Goal: Task Accomplishment & Management: Manage account settings

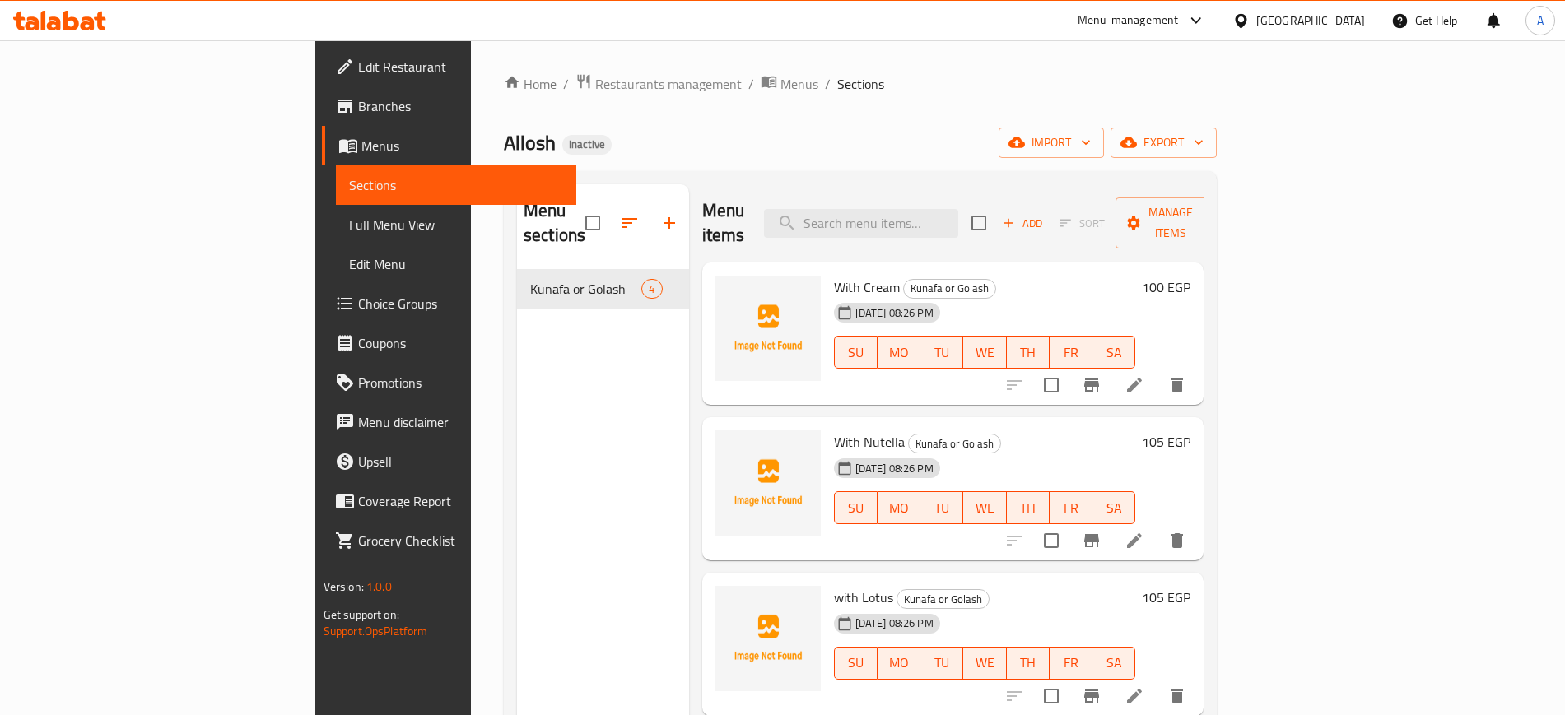
click at [1341, 26] on div "Egypt" at bounding box center [1310, 21] width 109 height 18
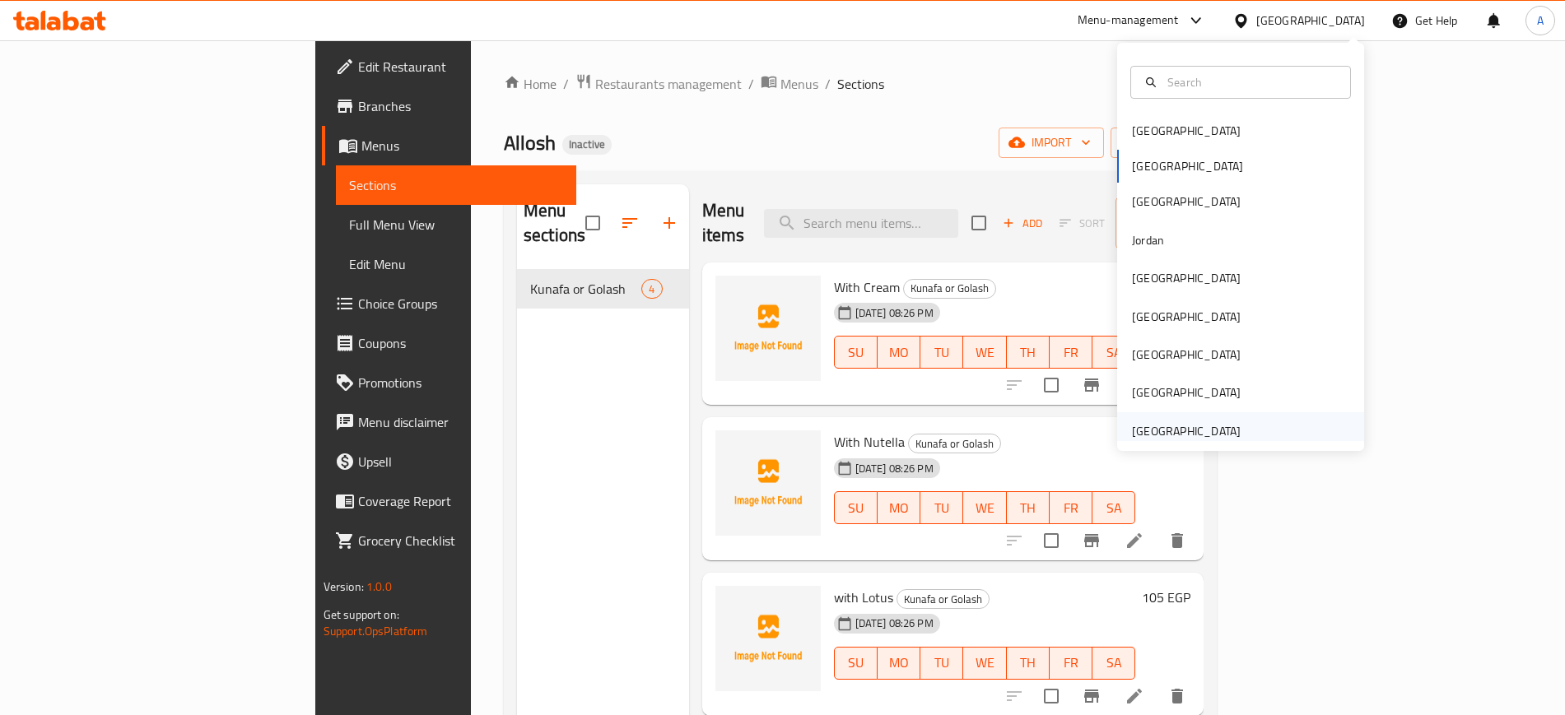
click at [1151, 422] on div "[GEOGRAPHIC_DATA]" at bounding box center [1186, 431] width 109 height 18
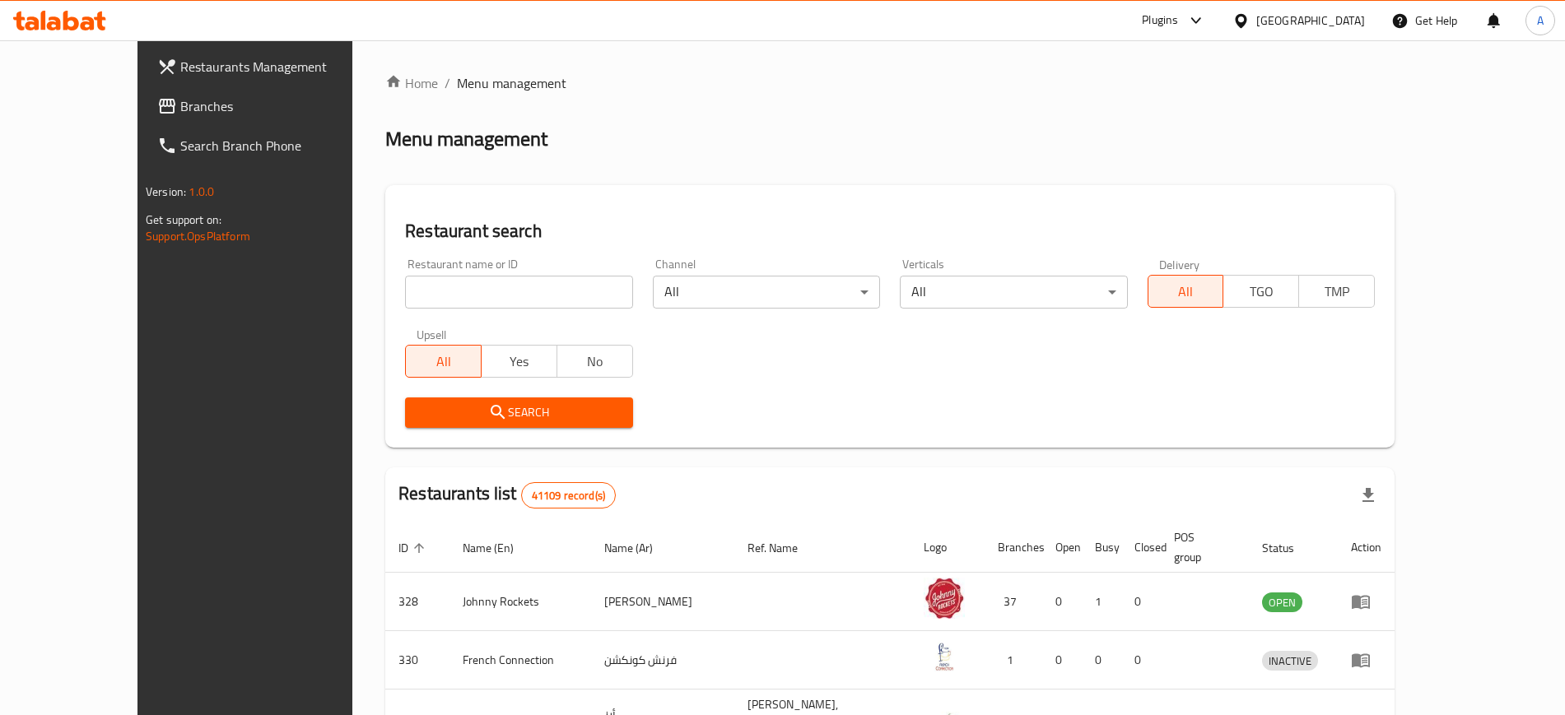
click at [530, 283] on input "search" at bounding box center [518, 292] width 227 height 33
paste input "Quick Crunch Bites Cafe"
type input "Quick Crunch Bites Cafe"
click button "Search" at bounding box center [518, 413] width 227 height 30
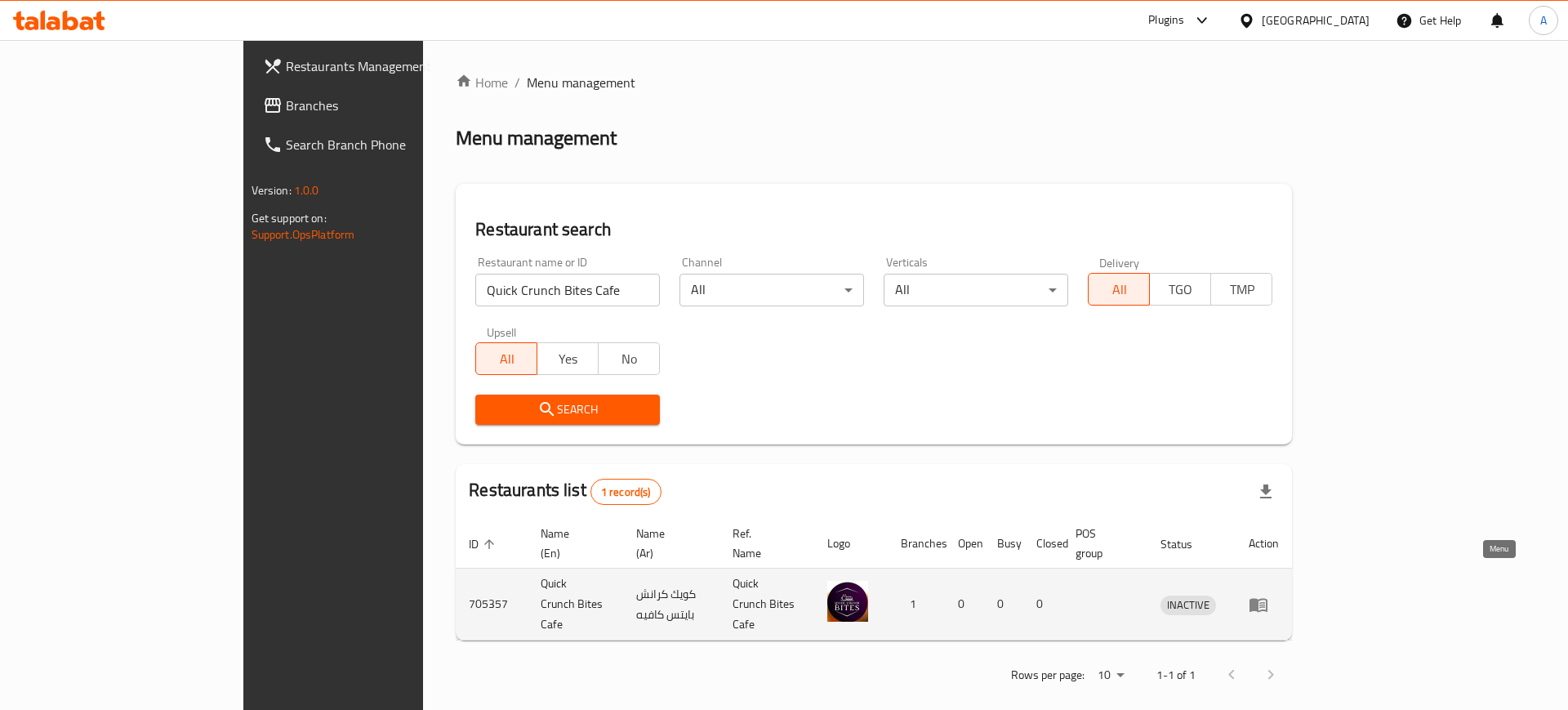
click at [1268, 595] on icon "enhanced table" at bounding box center [1259, 605] width 20 height 20
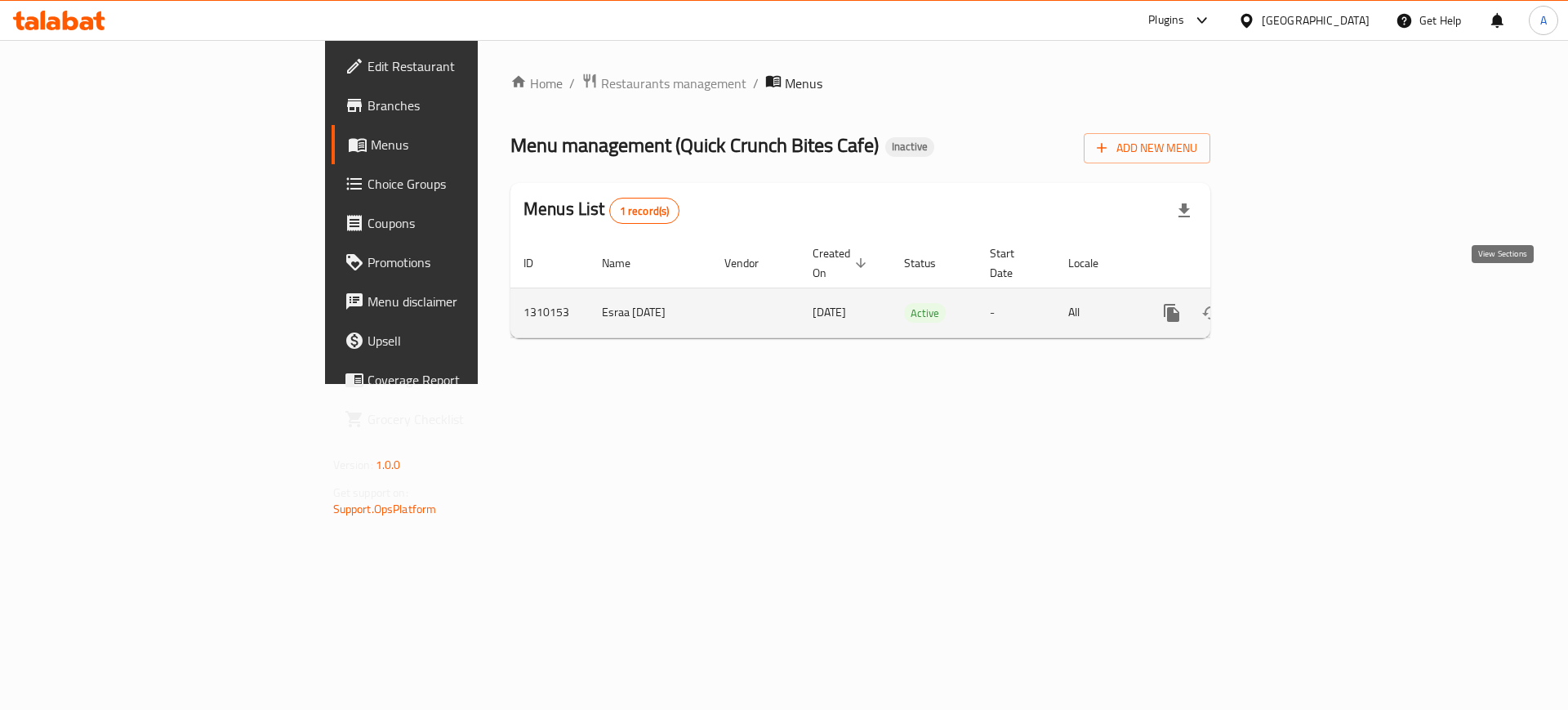
click at [1300, 303] on icon "enhanced table" at bounding box center [1290, 313] width 20 height 20
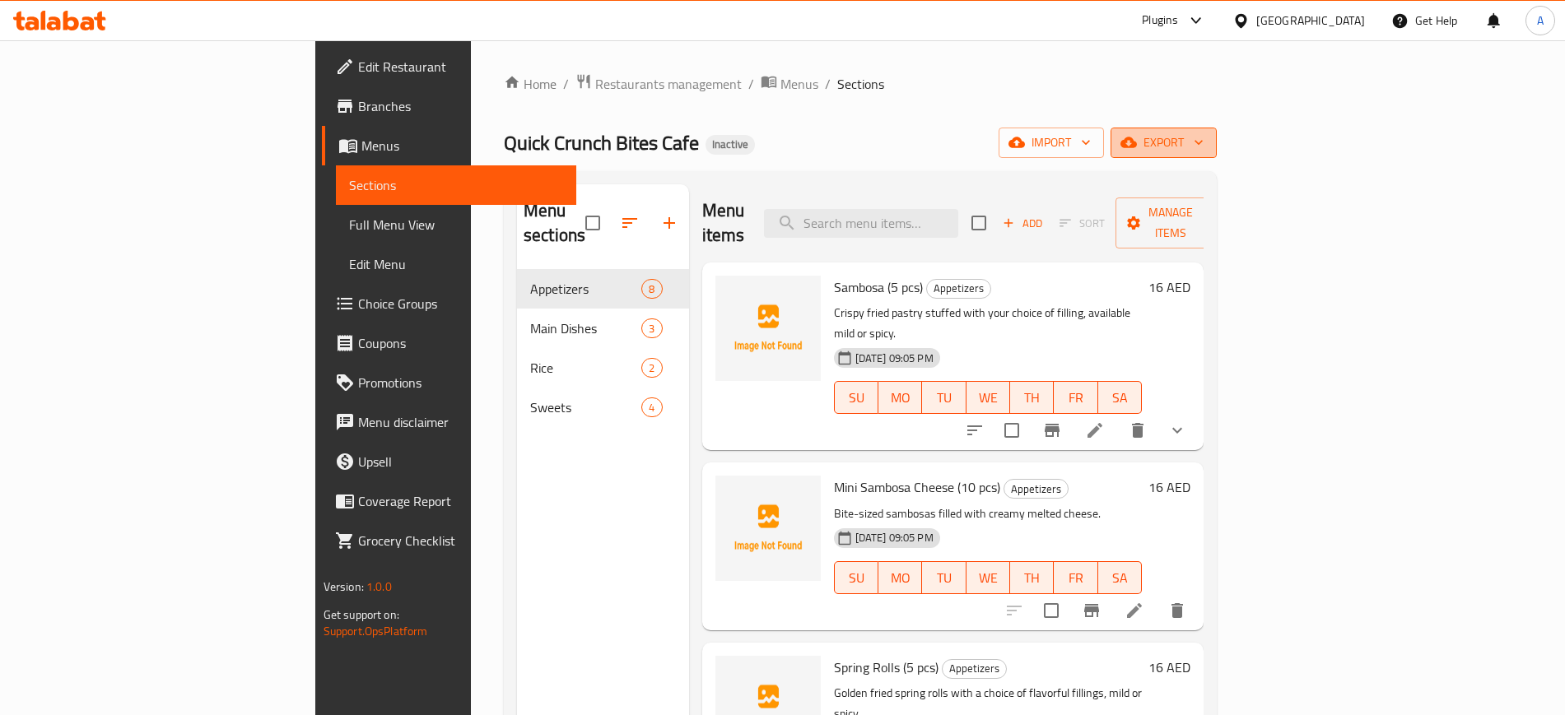
click at [1207, 143] on icon "button" at bounding box center [1198, 142] width 16 height 16
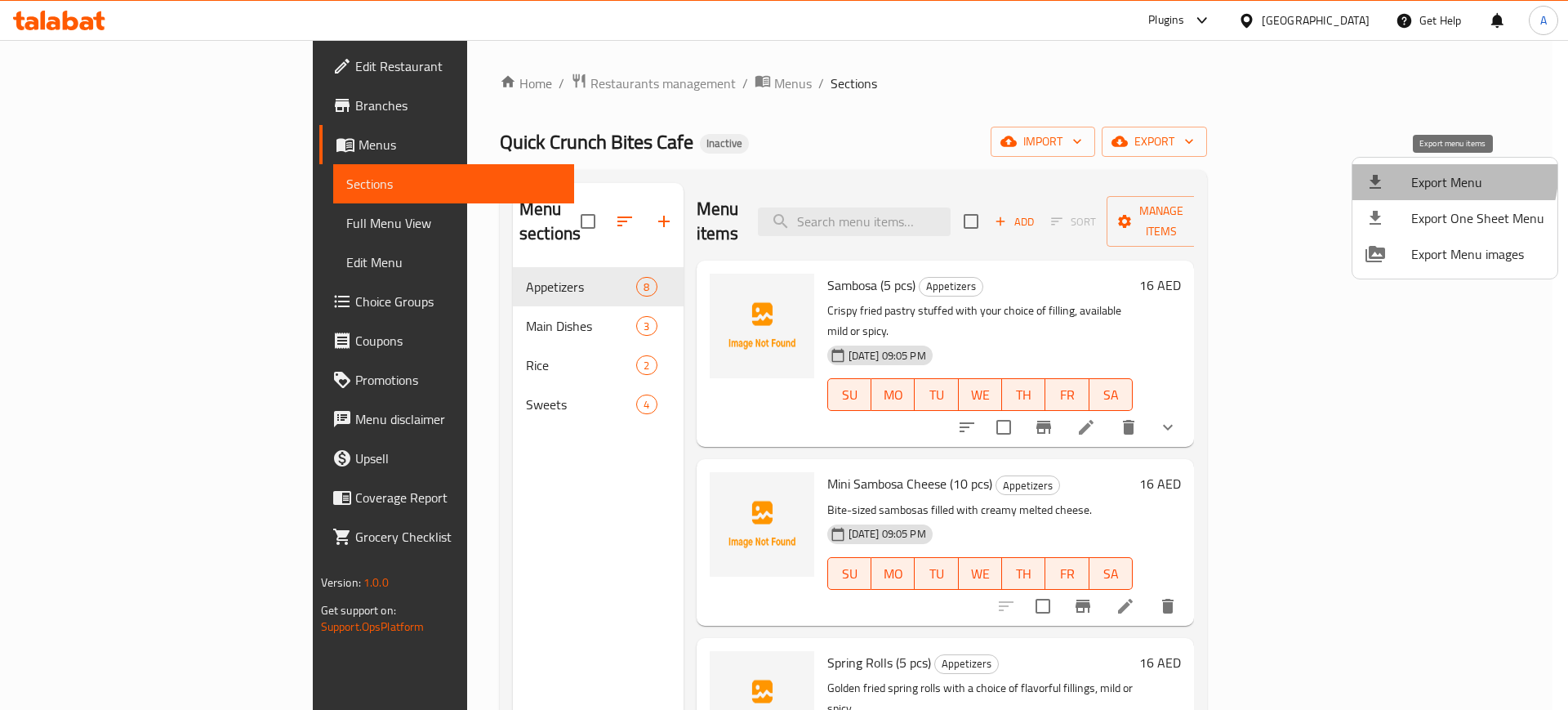
click at [1448, 175] on span "Export Menu" at bounding box center [1478, 183] width 133 height 20
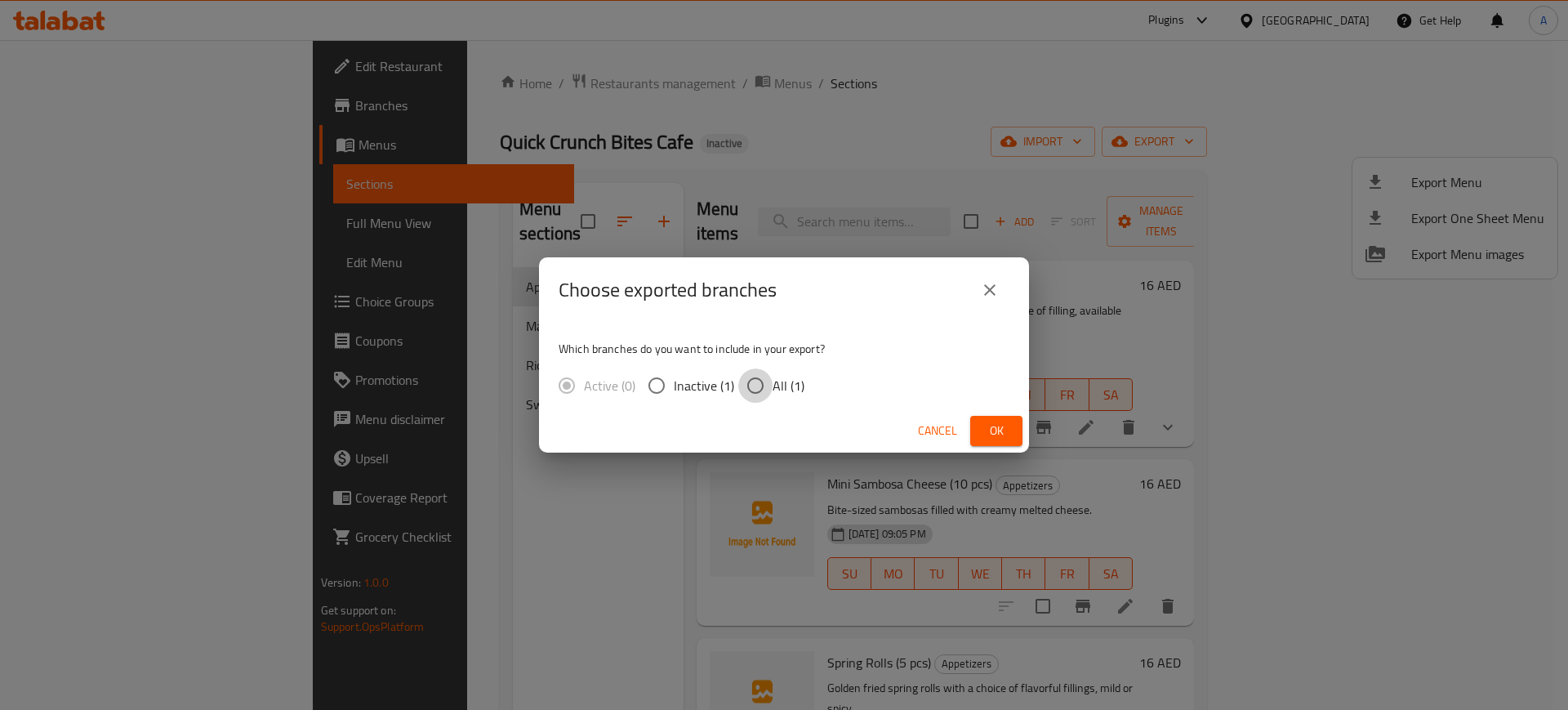
click at [746, 387] on input "All (1)" at bounding box center [755, 385] width 35 height 35
radio input "true"
click at [1004, 429] on span "Ok" at bounding box center [996, 431] width 26 height 21
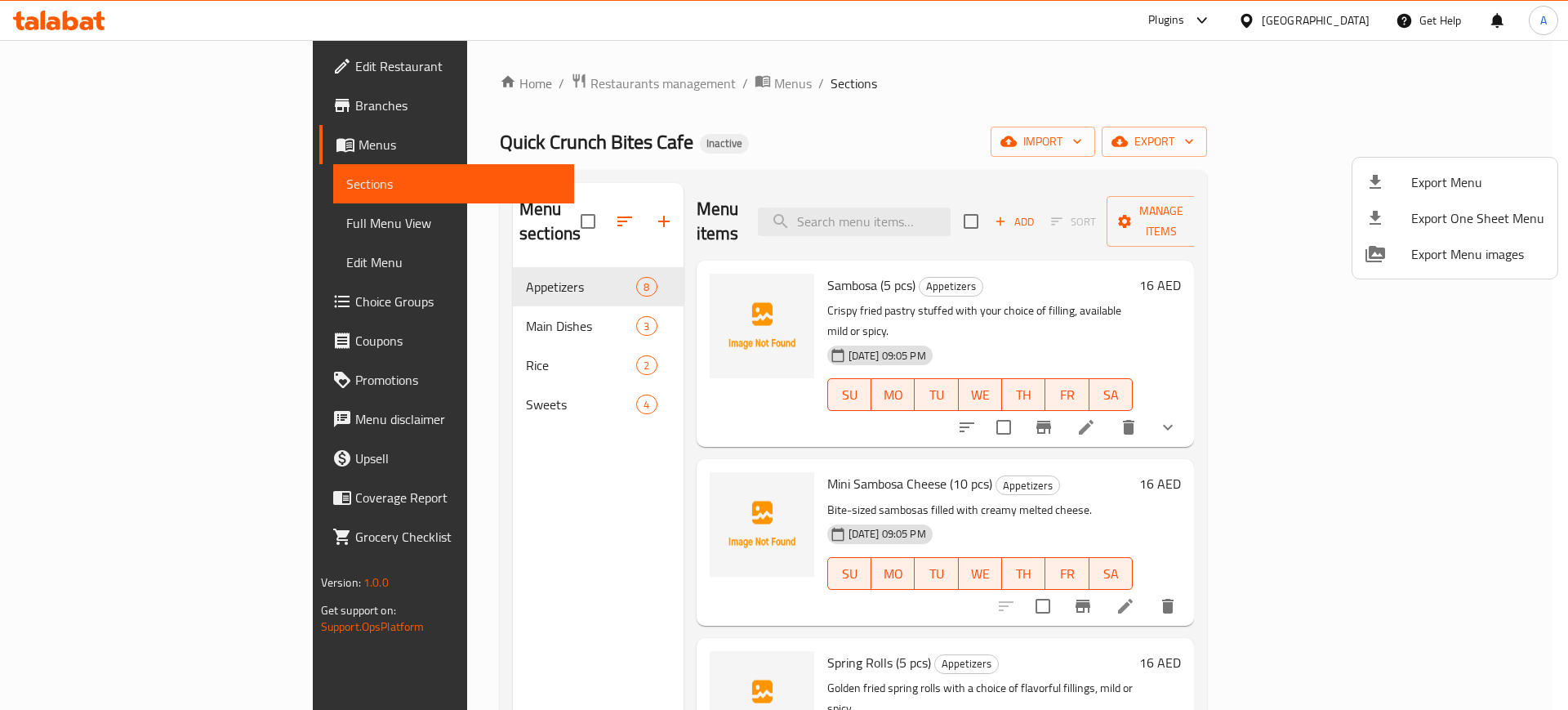
click at [977, 200] on div at bounding box center [784, 355] width 1568 height 710
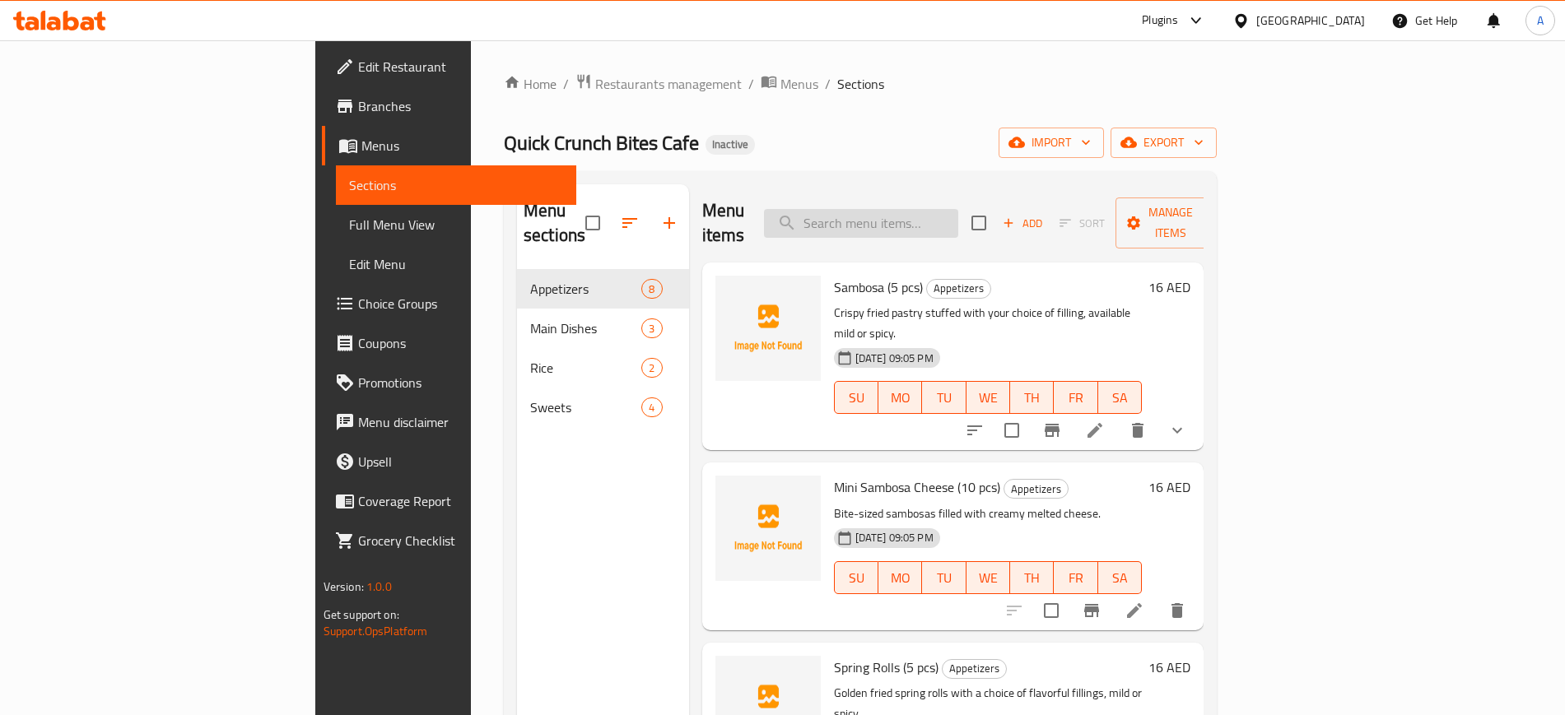
paste input "sambosas"
click at [958, 215] on input "sambosas" at bounding box center [861, 223] width 194 height 29
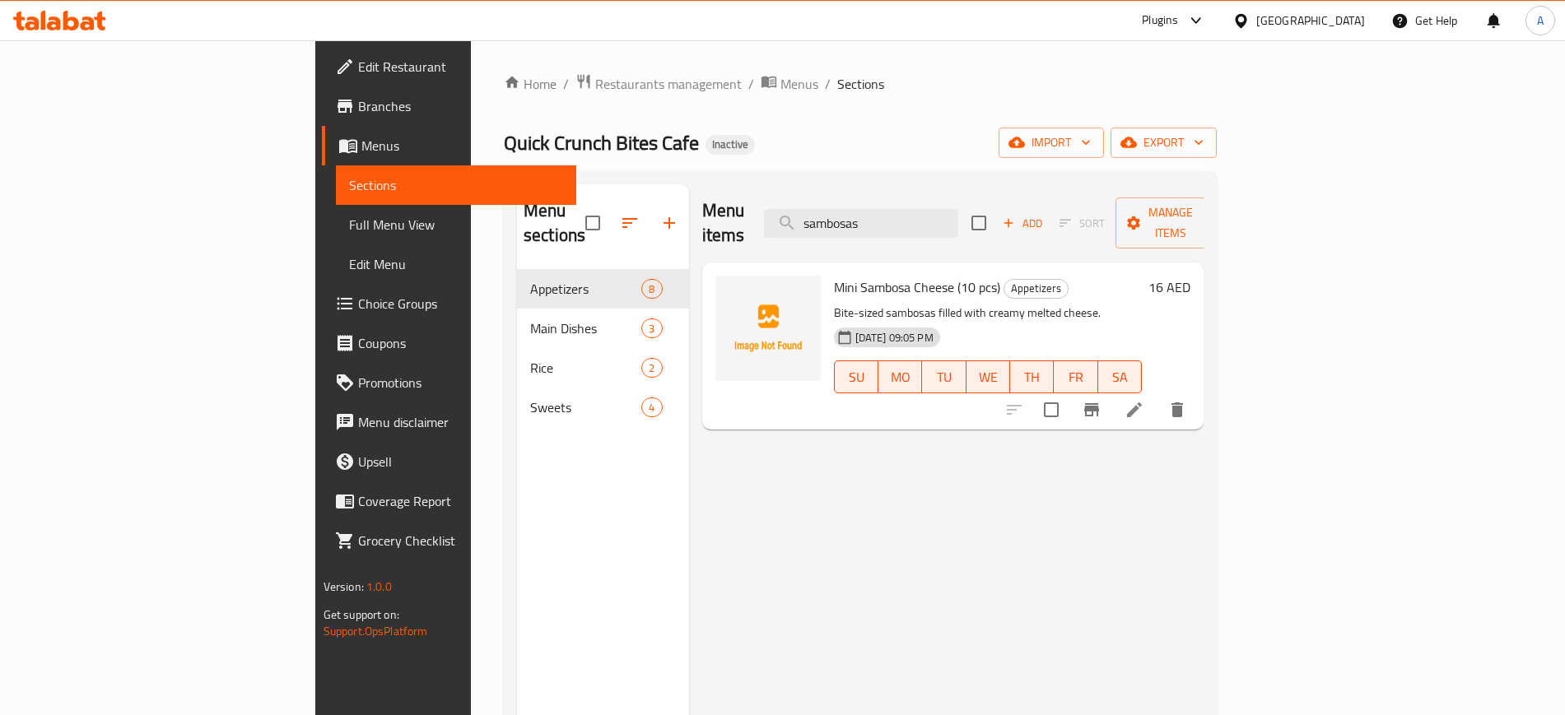
type input "sambosas"
click at [1157, 395] on li at bounding box center [1134, 410] width 46 height 30
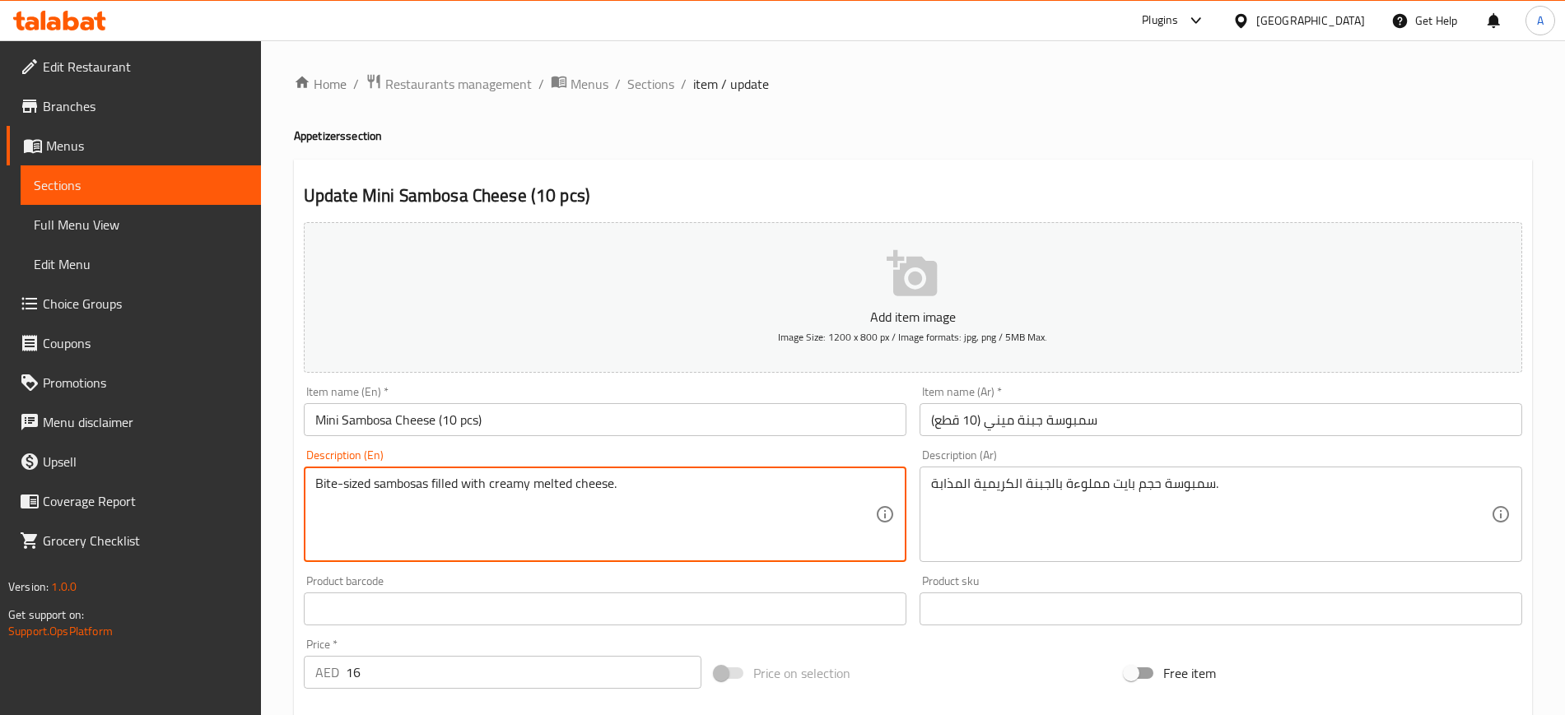
click at [433, 477] on textarea "Bite-sized sambosas filled with creamy melted cheese." at bounding box center [595, 515] width 560 height 78
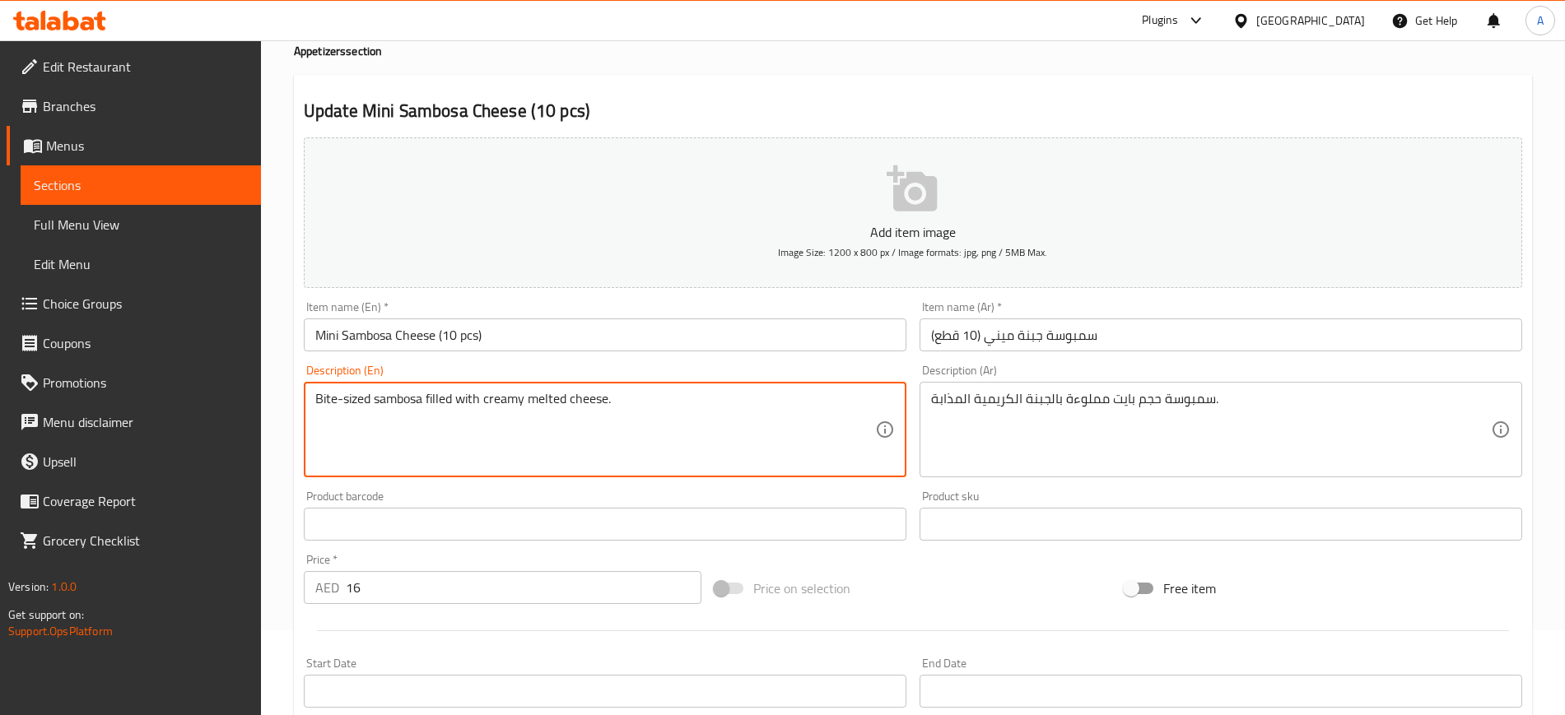
scroll to position [448, 0]
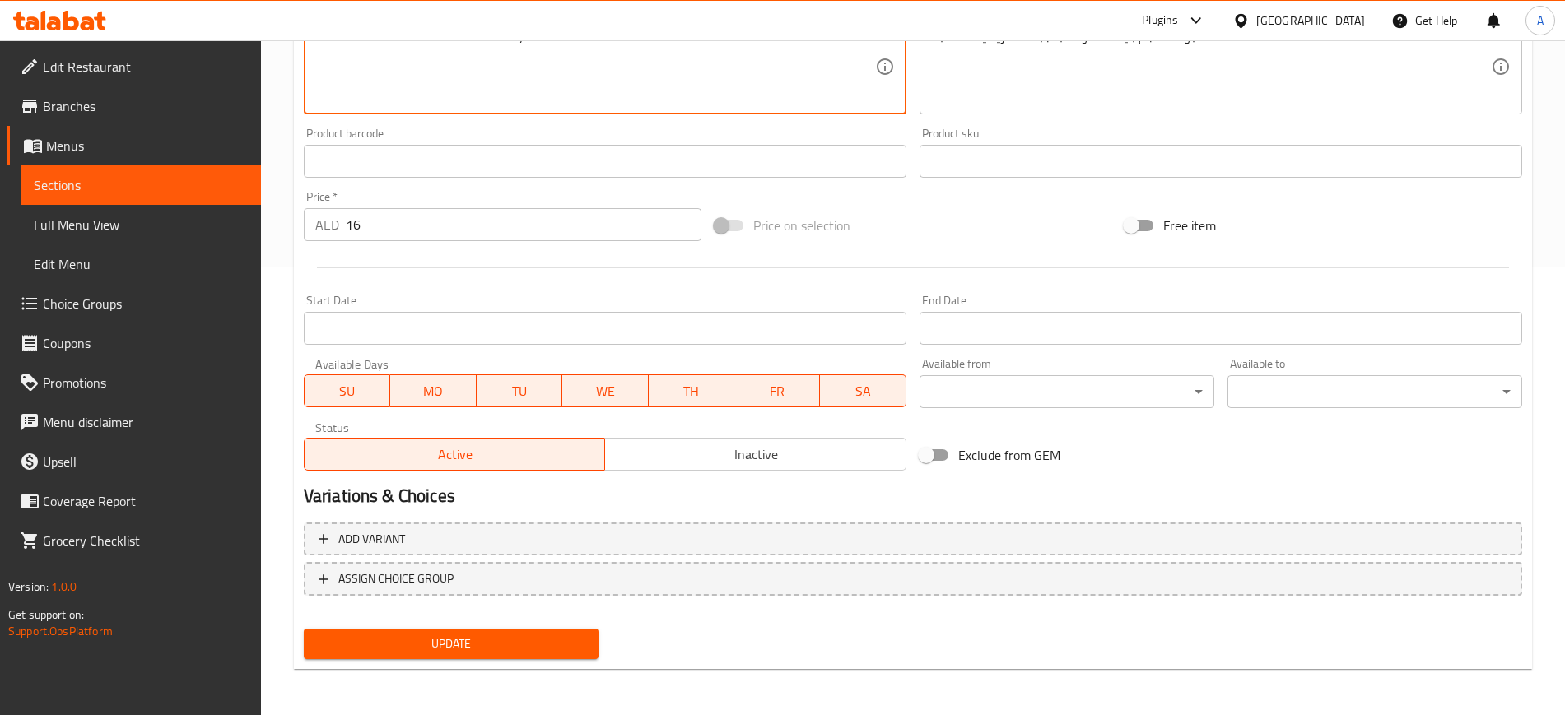
type textarea "Bite-sized sambosa filled with creamy melted cheese."
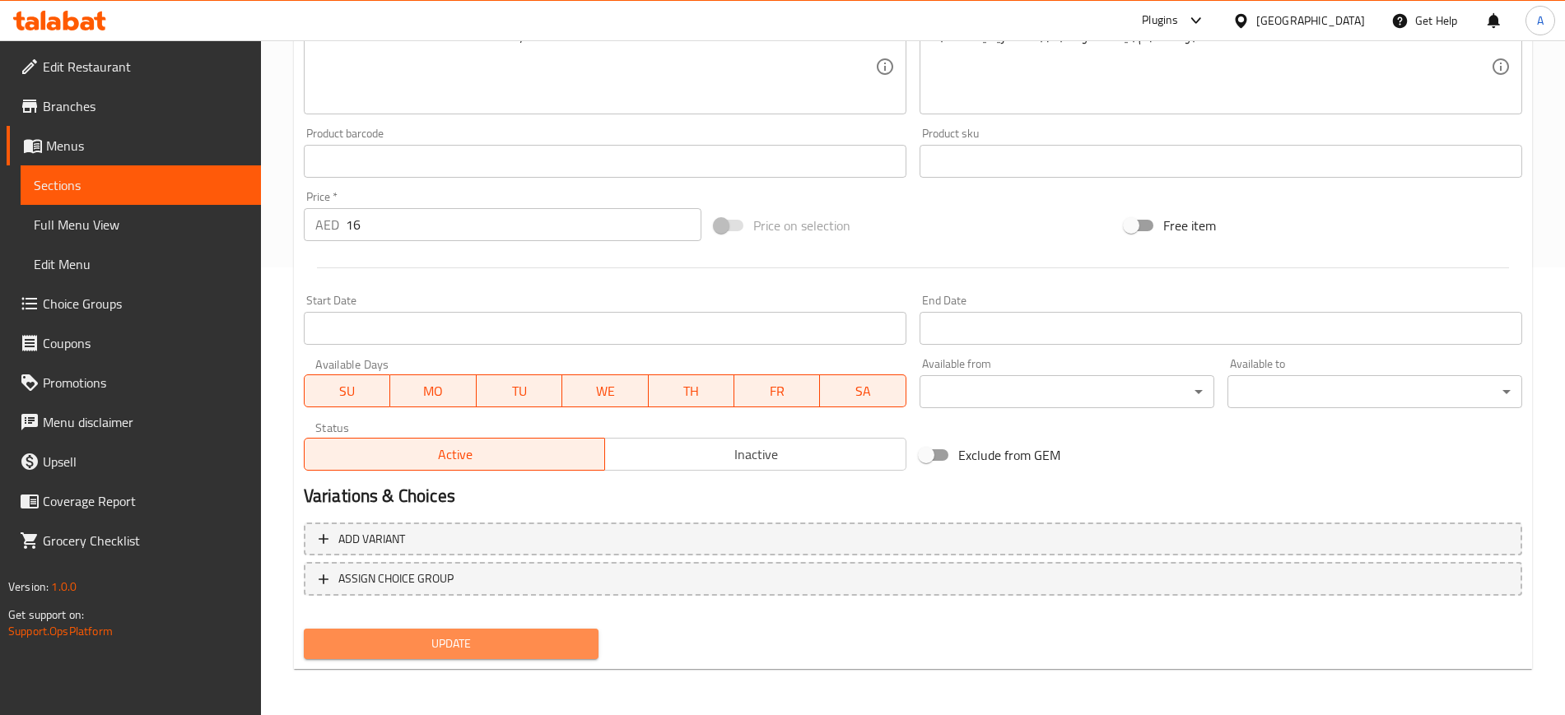
click at [436, 651] on span "Update" at bounding box center [451, 644] width 268 height 21
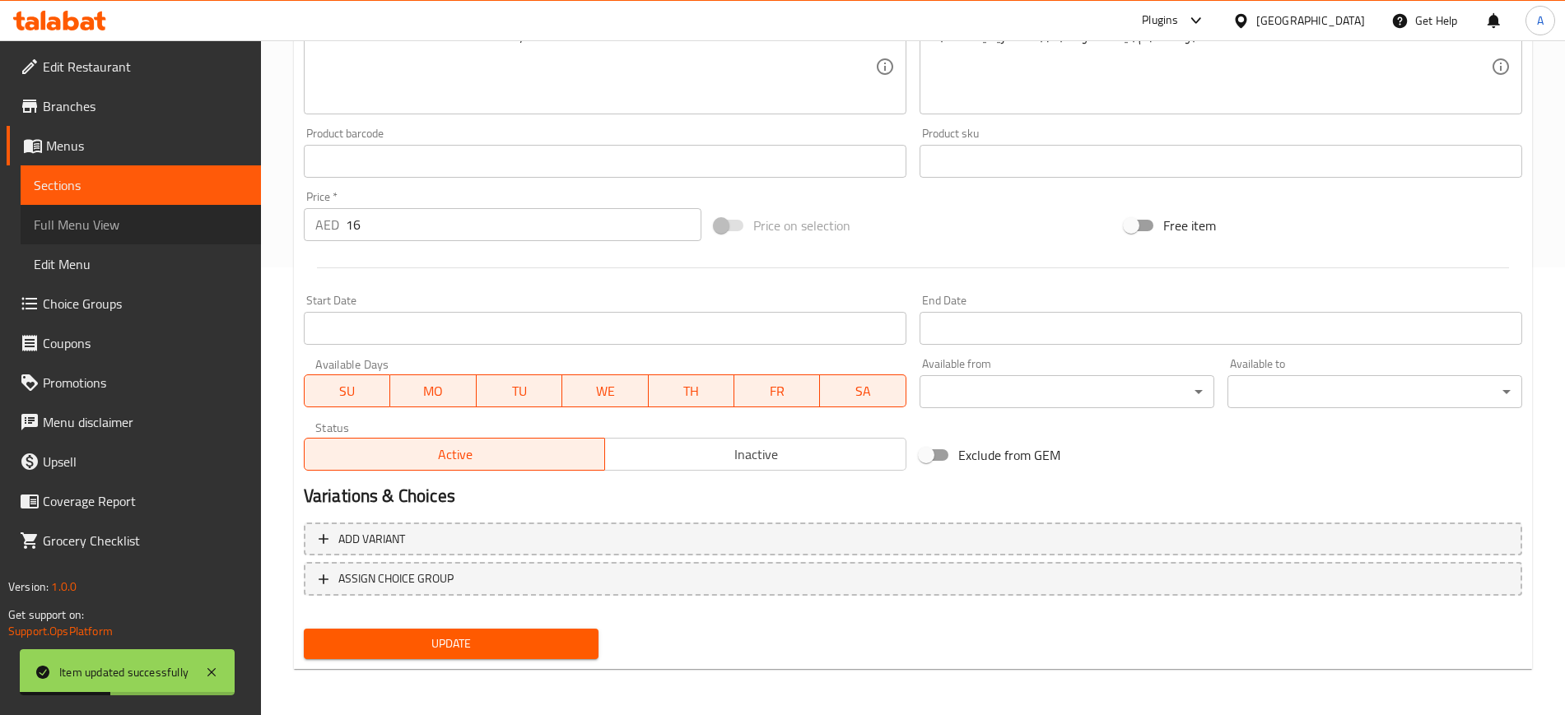
click at [74, 226] on span "Full Menu View" at bounding box center [141, 225] width 214 height 20
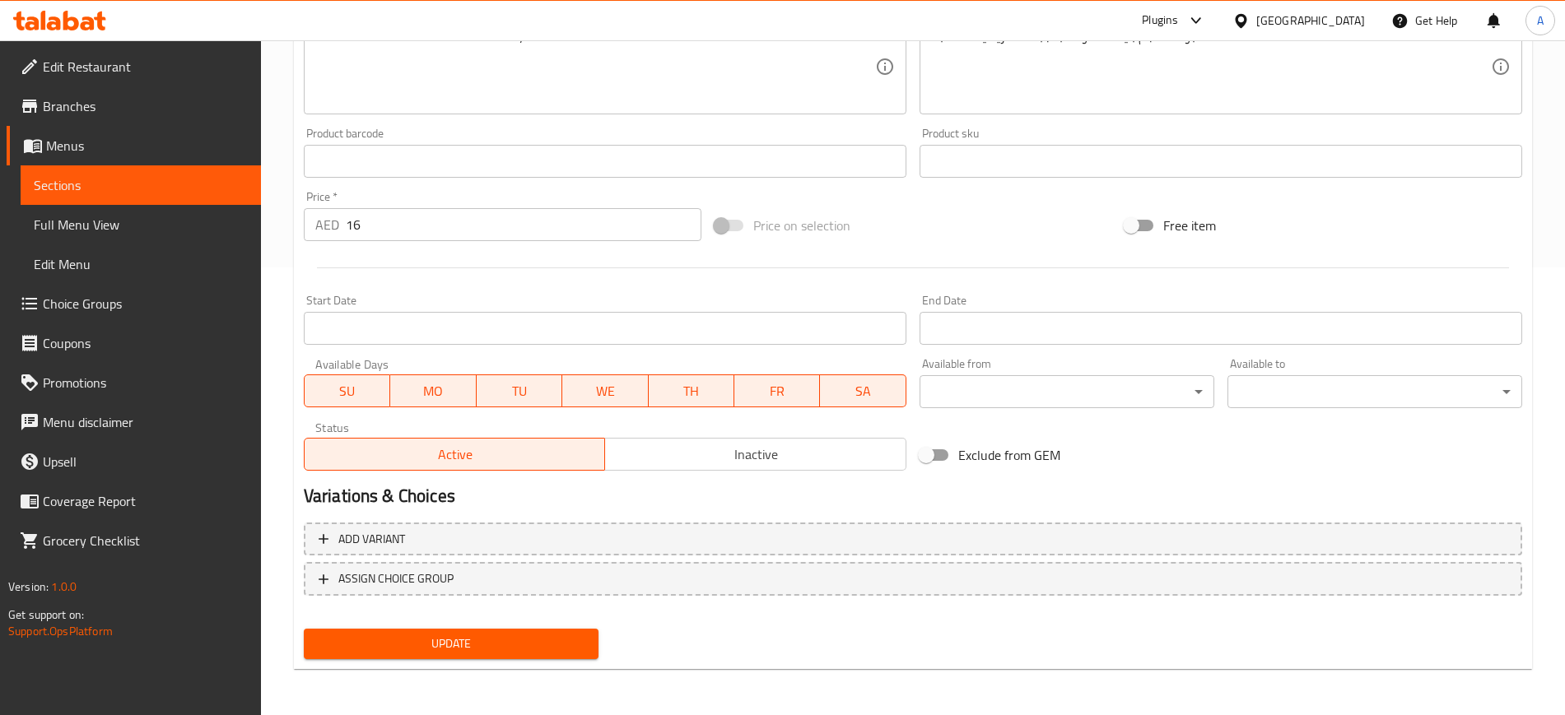
scroll to position [0, 0]
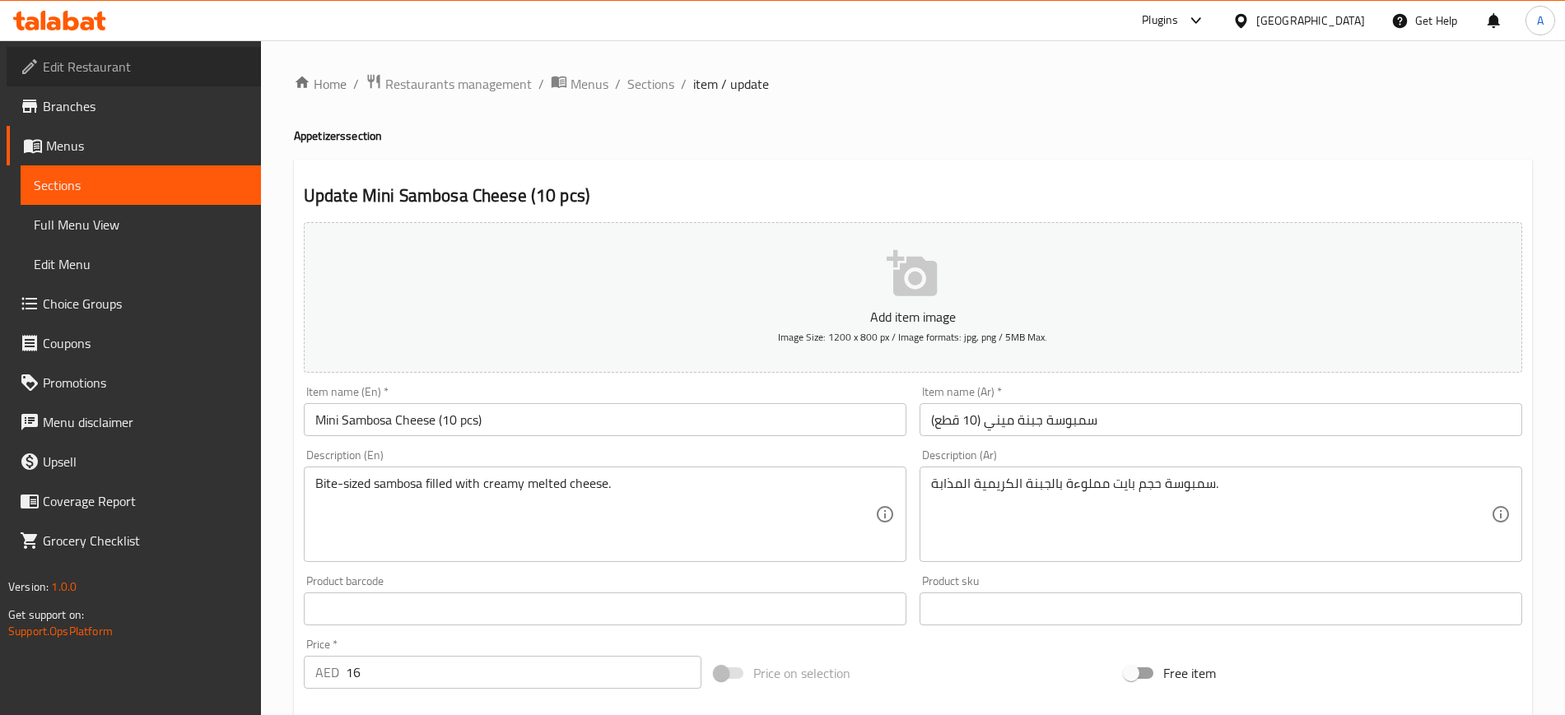
click at [104, 63] on span "Edit Restaurant" at bounding box center [145, 67] width 205 height 20
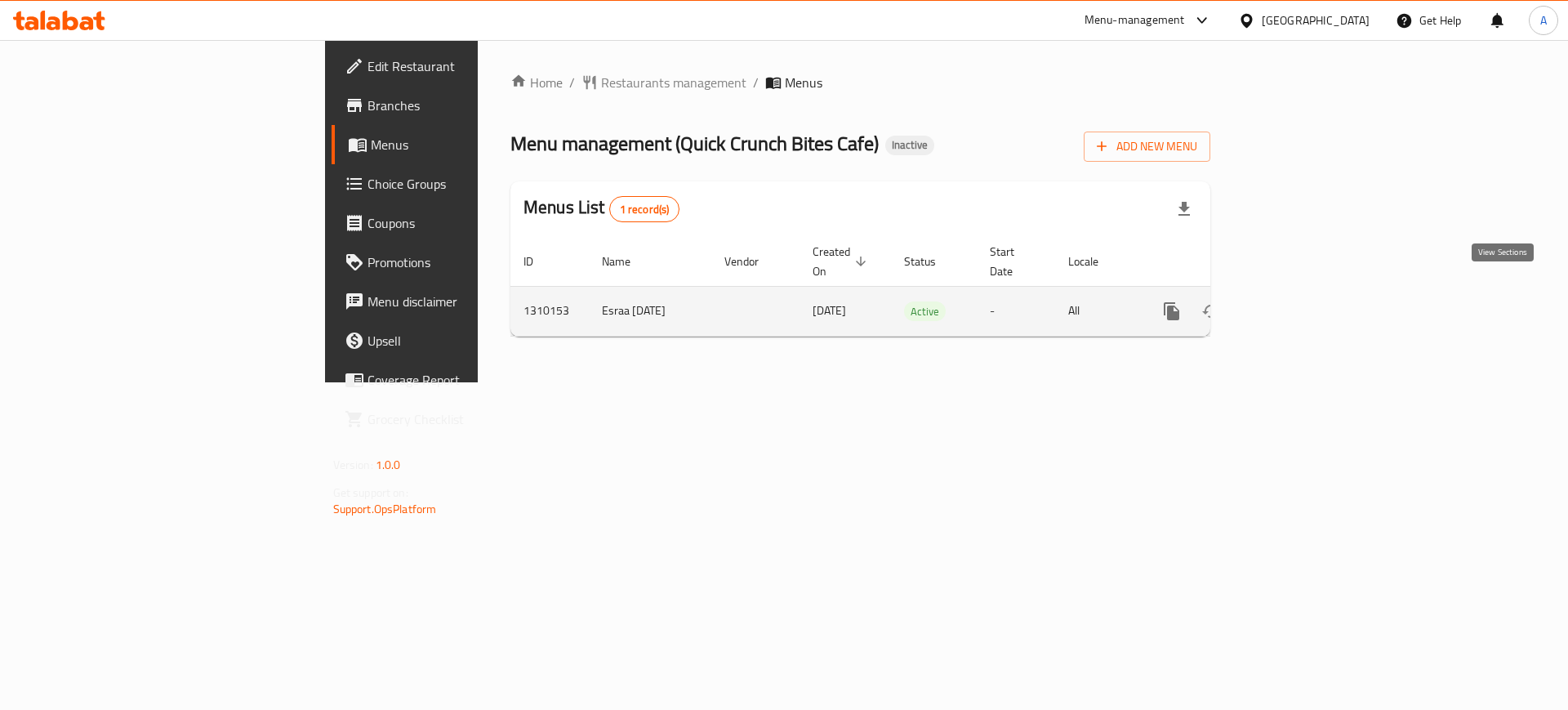
click at [1300, 302] on icon "enhanced table" at bounding box center [1290, 312] width 20 height 20
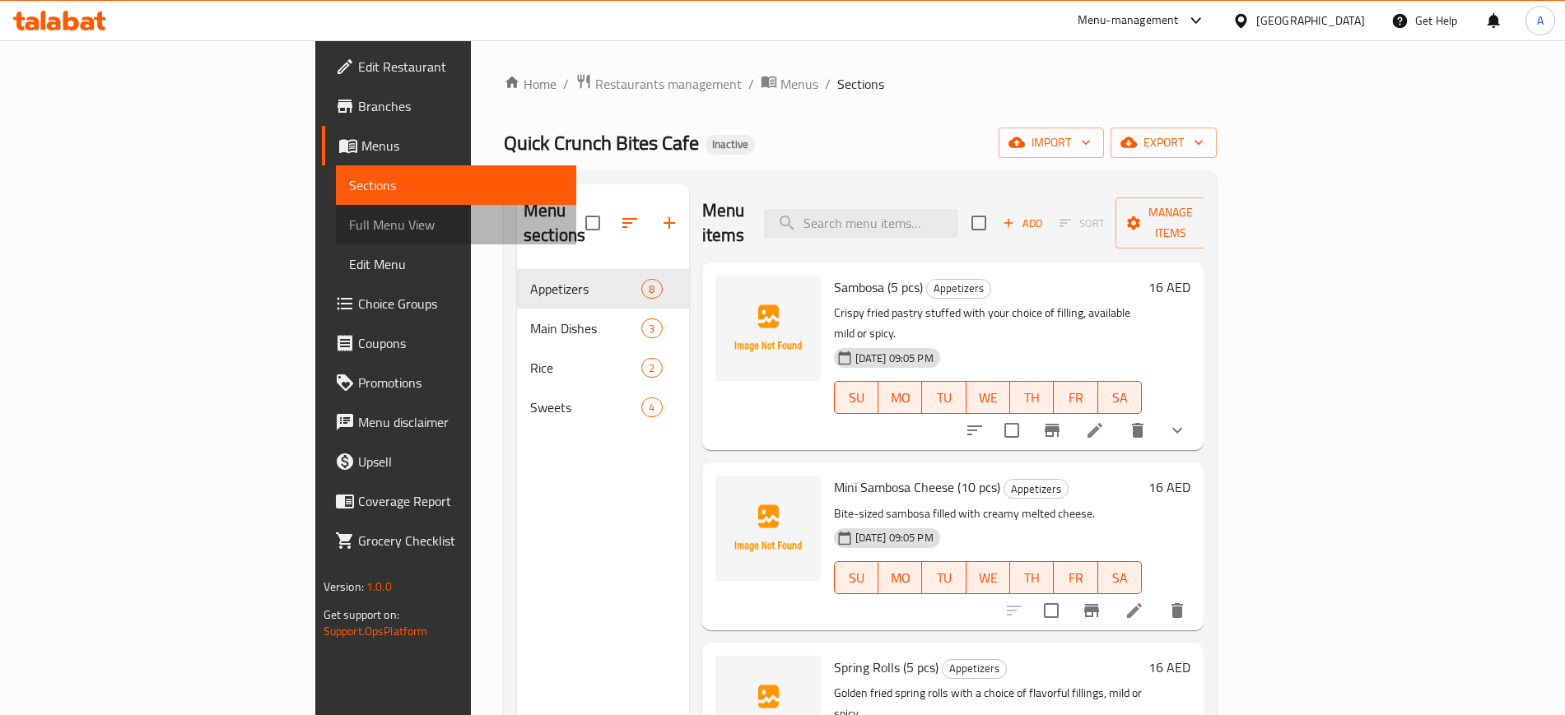
click at [349, 224] on span "Full Menu View" at bounding box center [456, 225] width 214 height 20
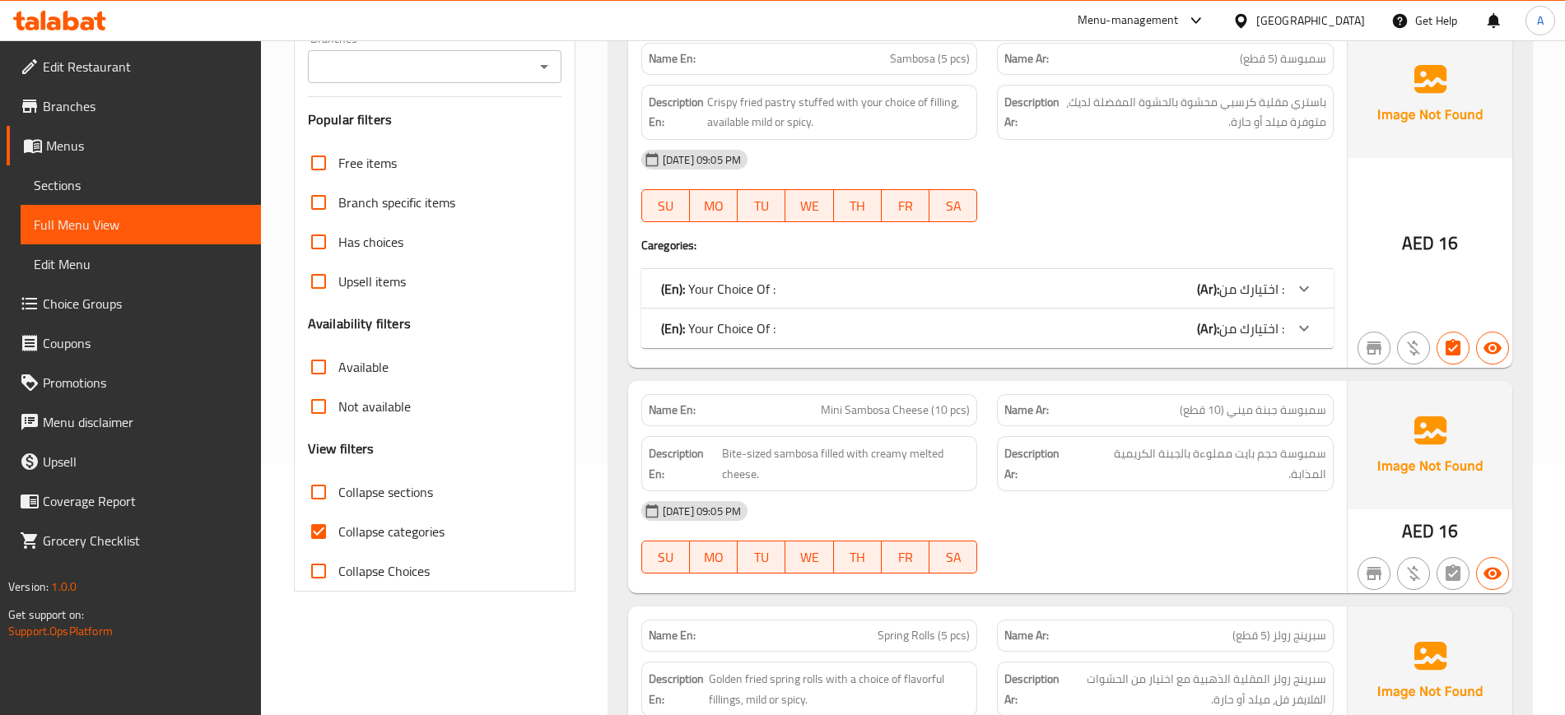
scroll to position [256, 0]
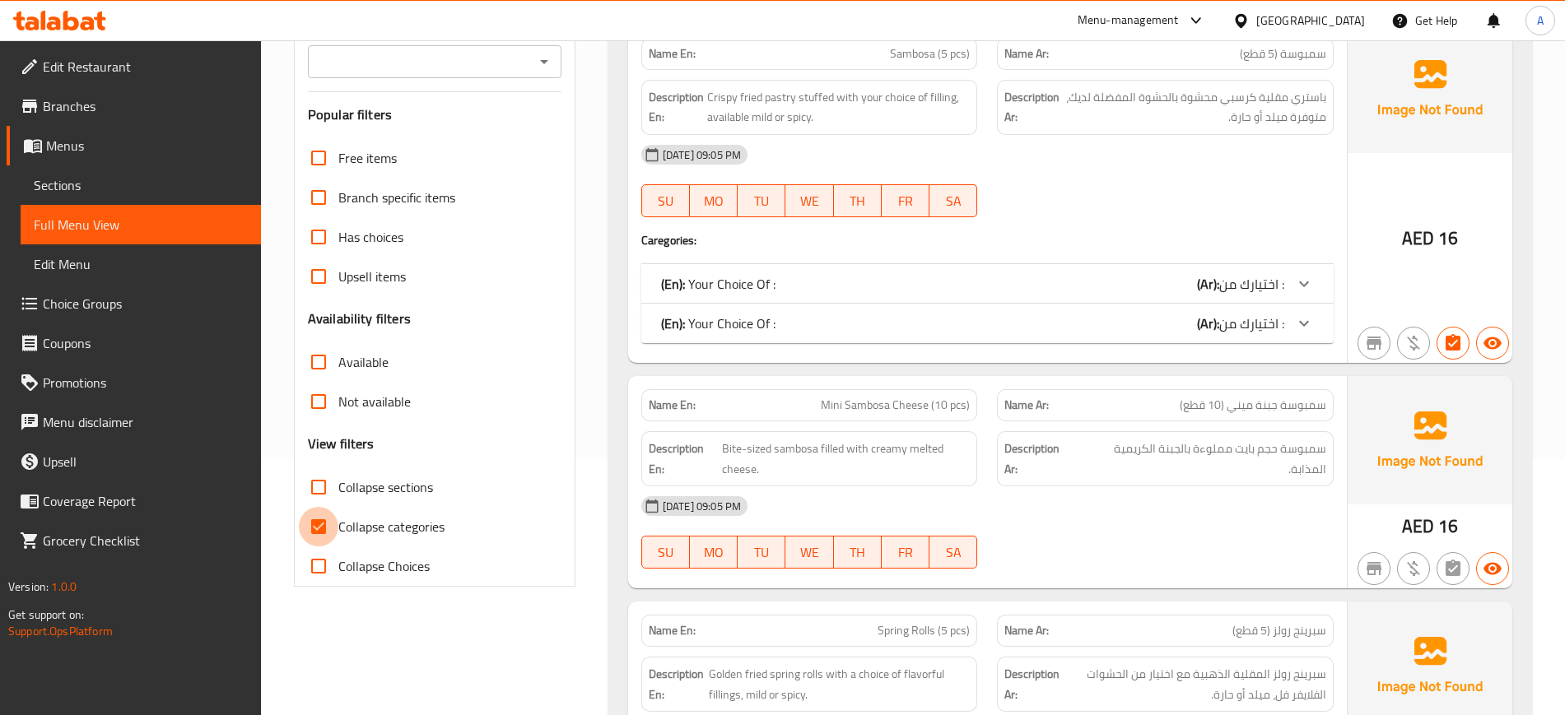
click at [314, 524] on input "Collapse categories" at bounding box center [319, 527] width 40 height 40
checkbox input "false"
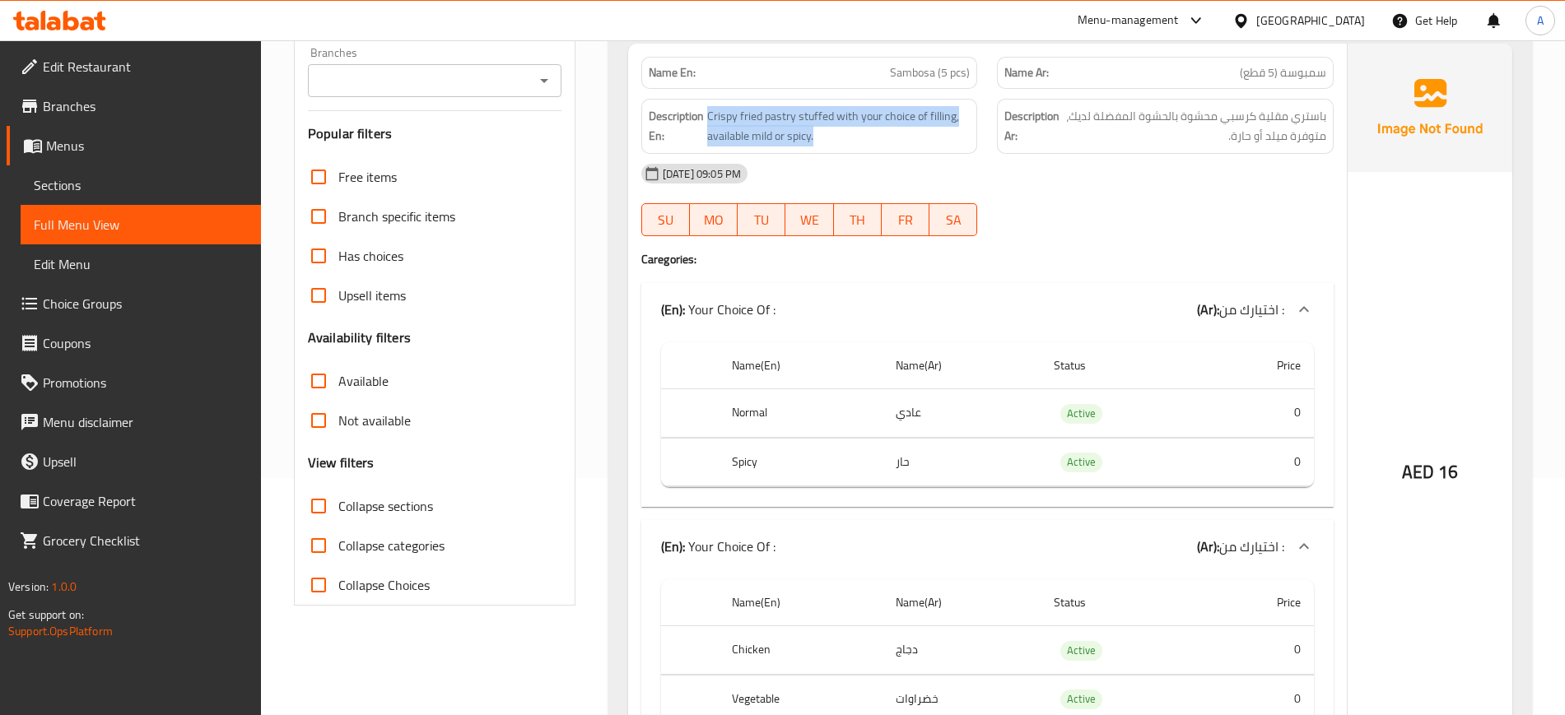
scroll to position [235, 0]
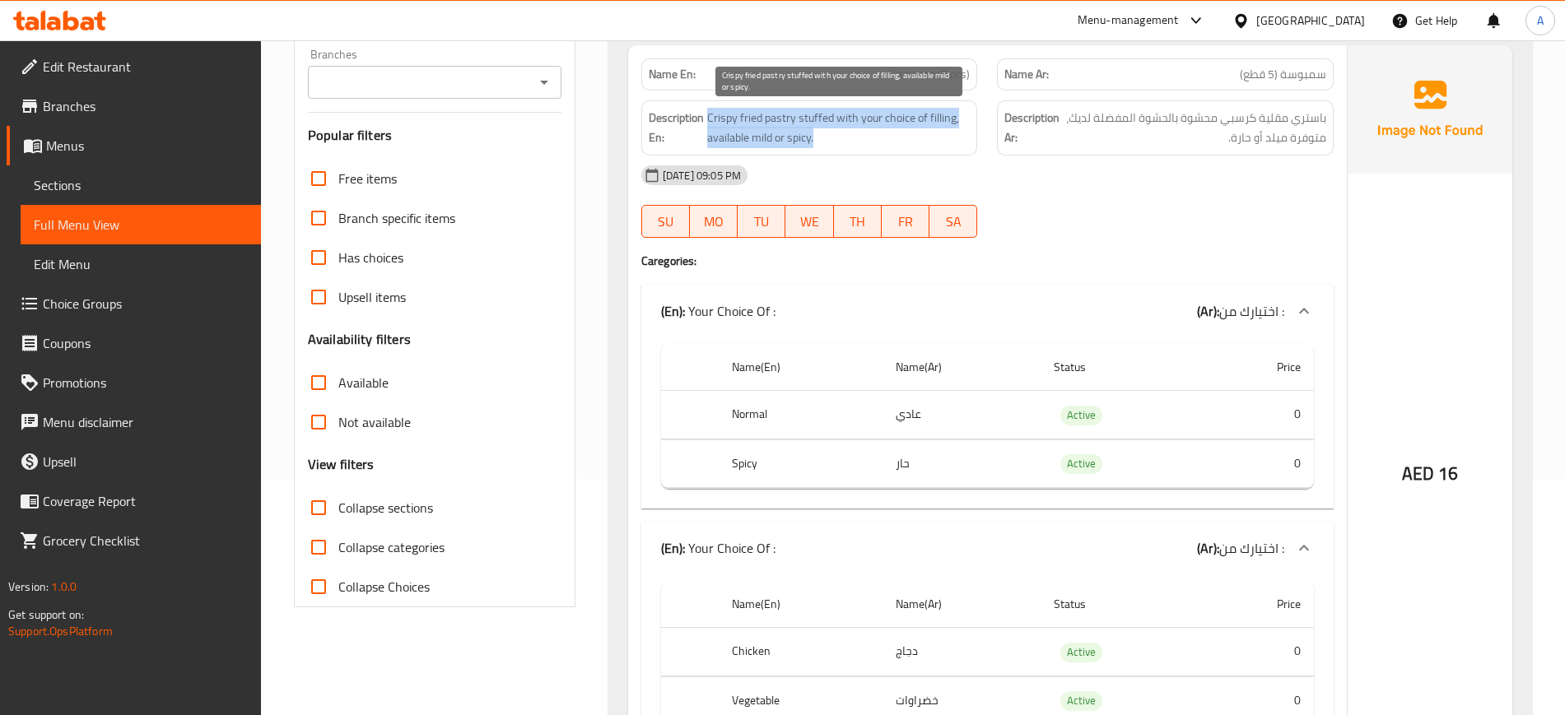
click at [761, 138] on span "Crispy fried pastry stuffed with your choice of filling, available mild or spic…" at bounding box center [838, 128] width 263 height 40
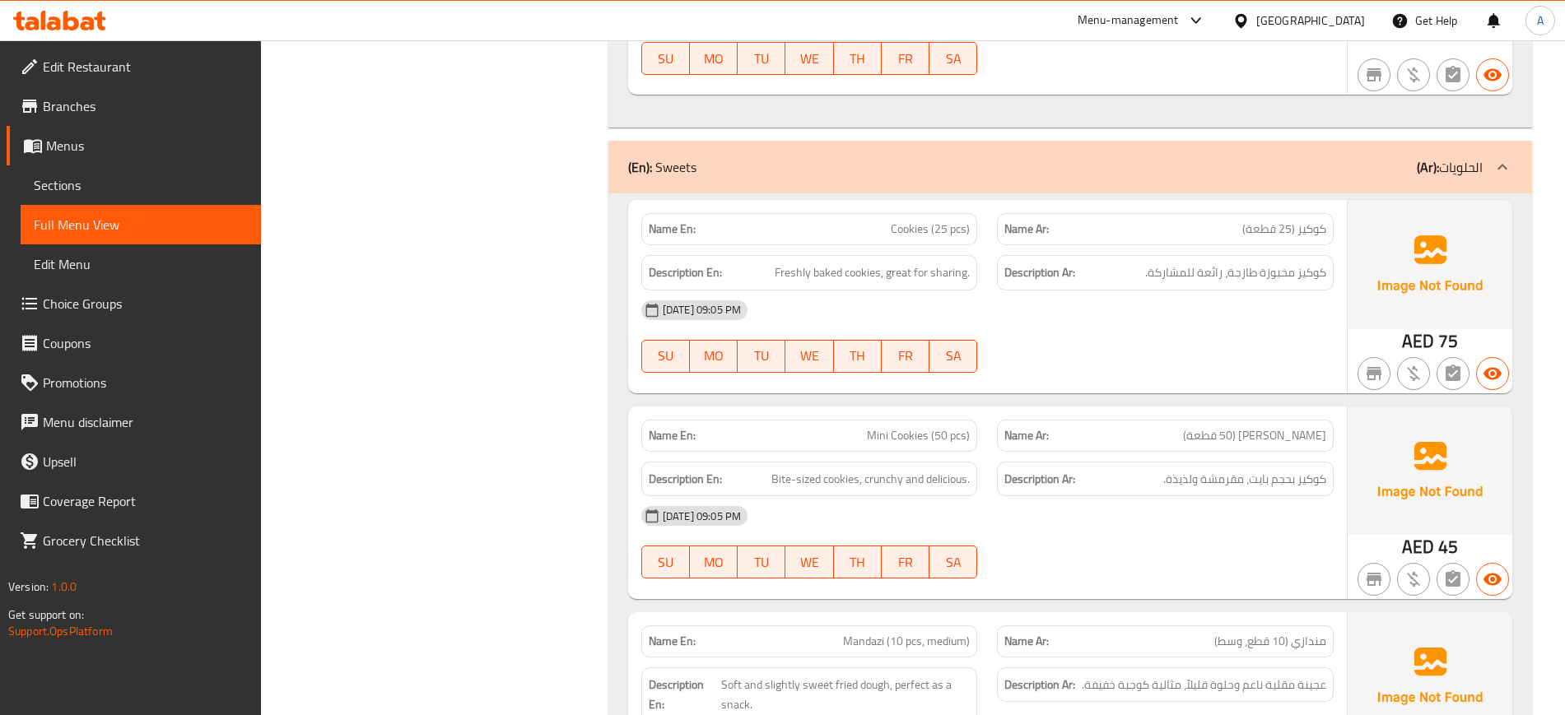
scroll to position [6664, 0]
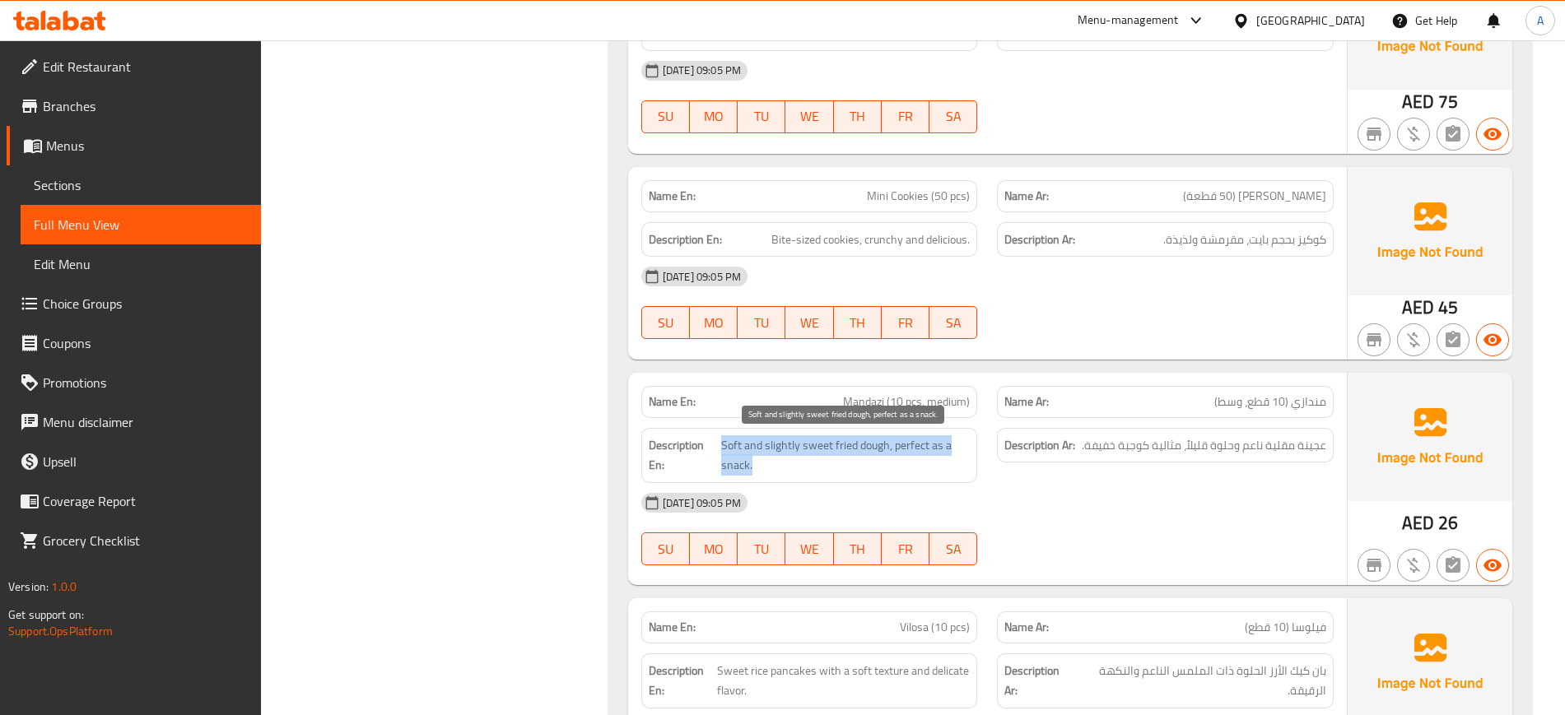
click at [896, 448] on span "Soft and slightly sweet fried dough, perfect as a snack." at bounding box center [845, 455] width 249 height 40
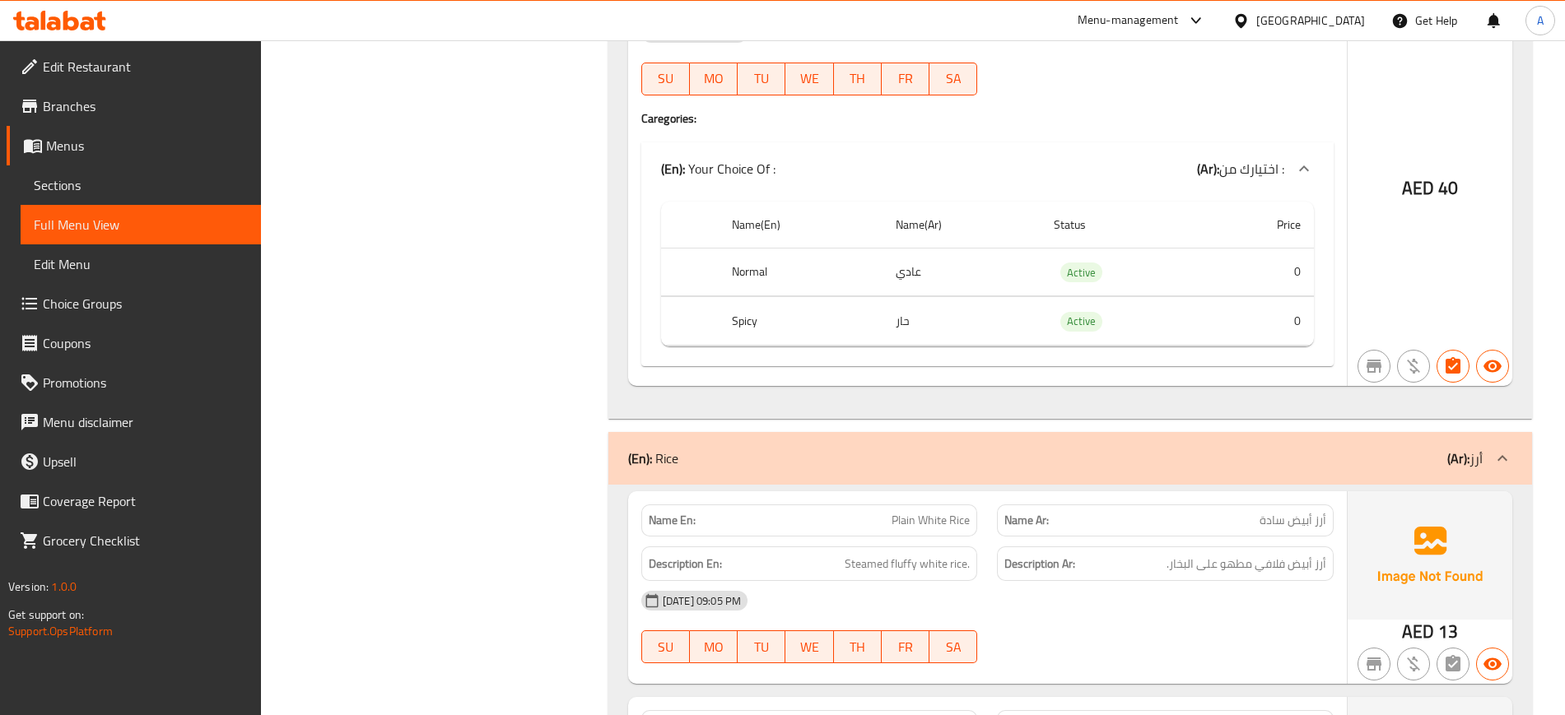
scroll to position [5394, 0]
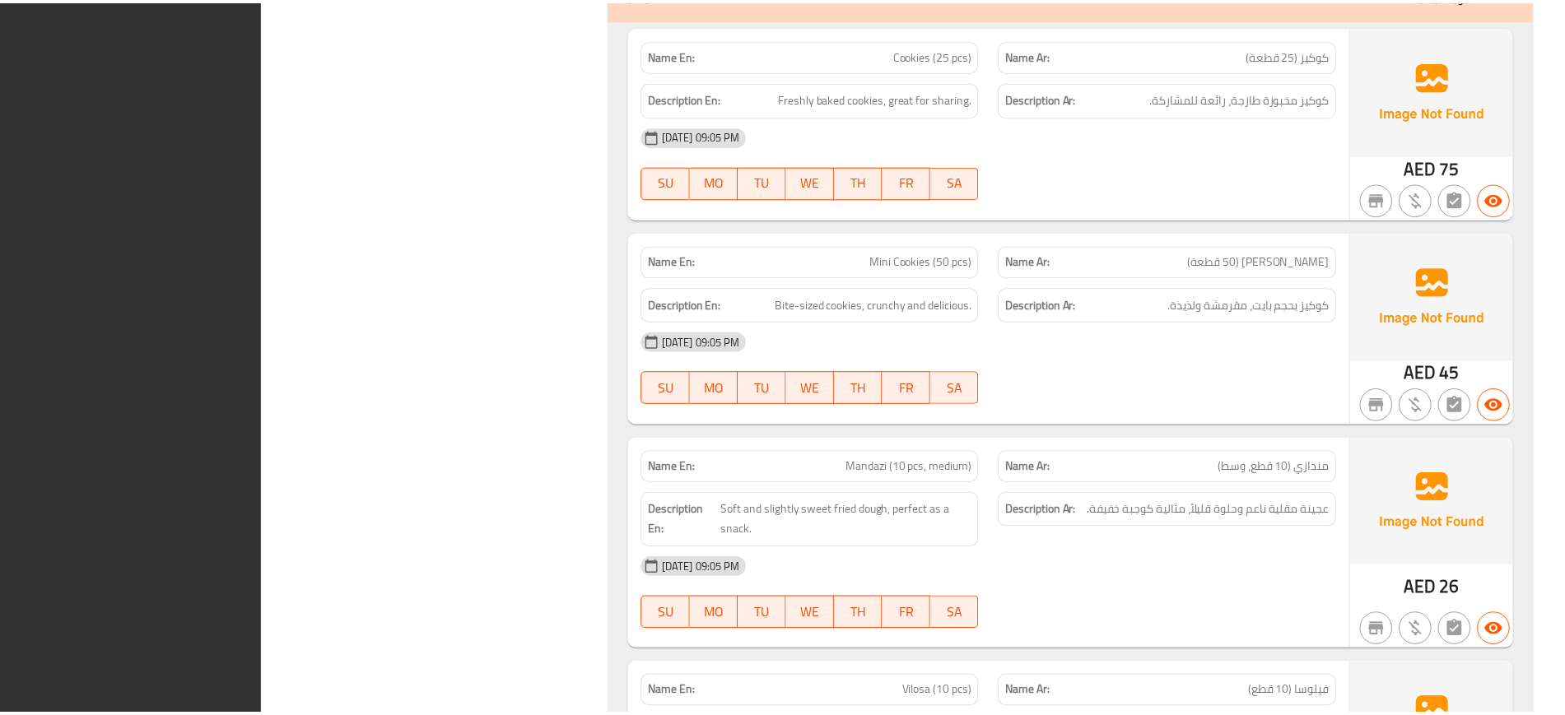
scroll to position [6806, 0]
